Goal: Find specific page/section: Find specific page/section

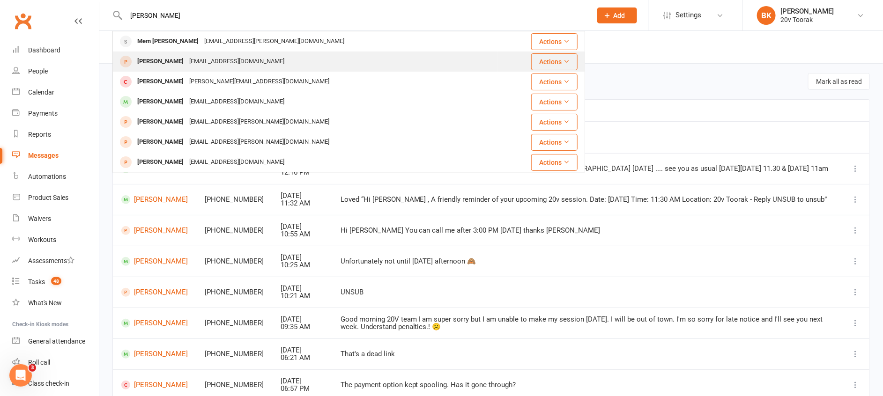
type input "[PERSON_NAME]"
click at [166, 65] on div "[PERSON_NAME]" at bounding box center [160, 62] width 52 height 14
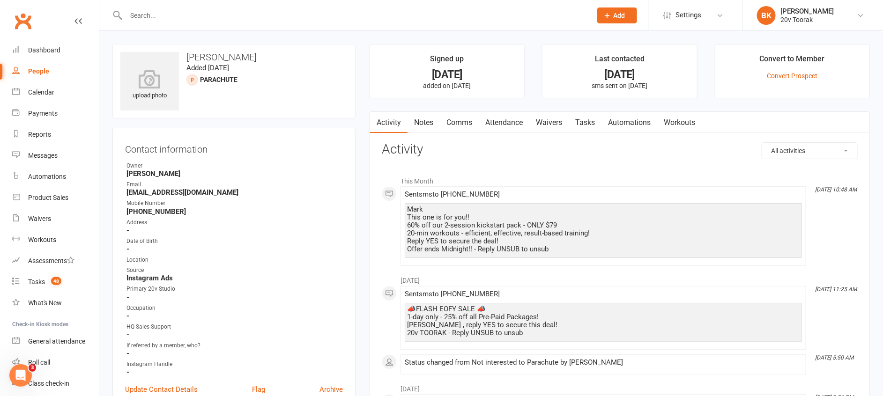
click at [35, 76] on link "People" at bounding box center [55, 71] width 87 height 21
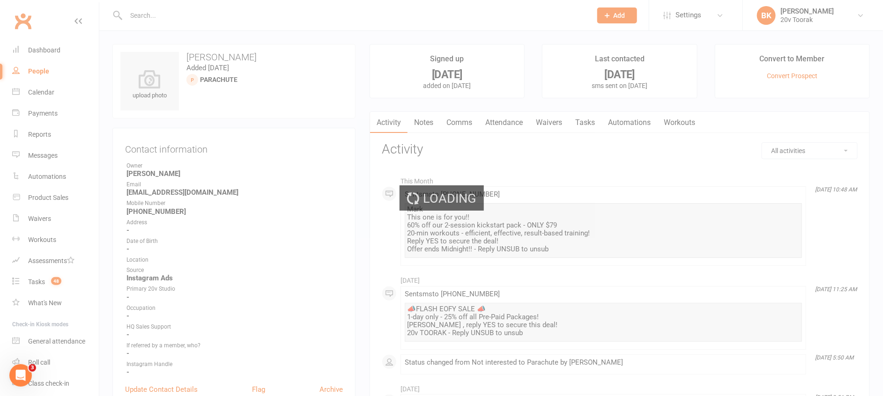
select select "100"
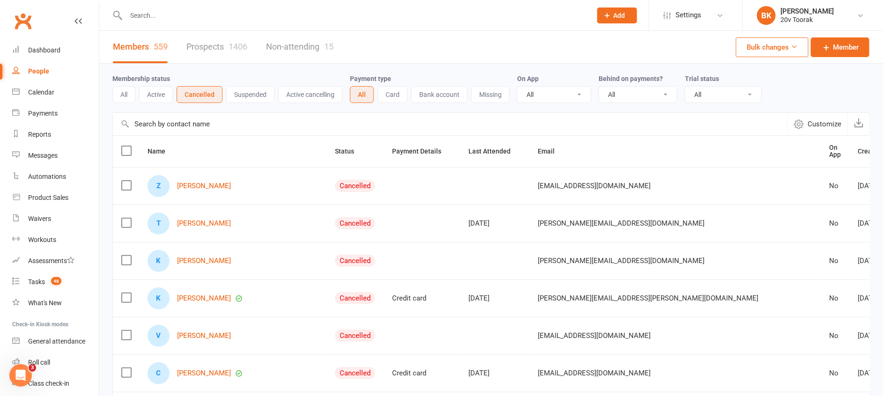
click at [189, 53] on link "Prospects 1406" at bounding box center [216, 47] width 61 height 32
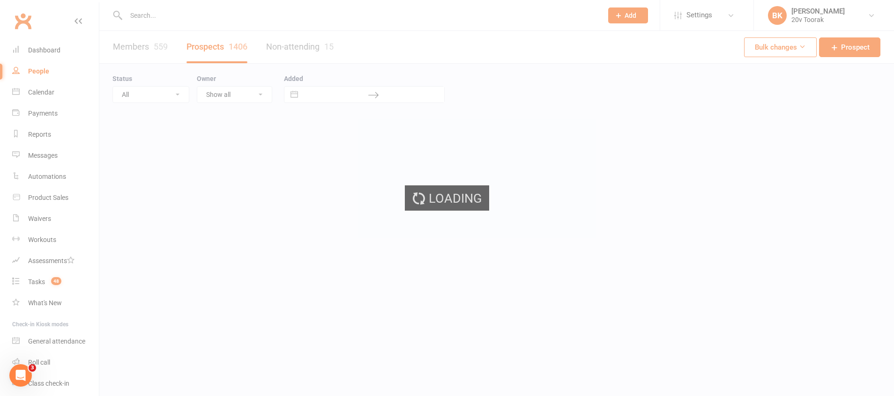
select select "100"
